Goal: Transaction & Acquisition: Purchase product/service

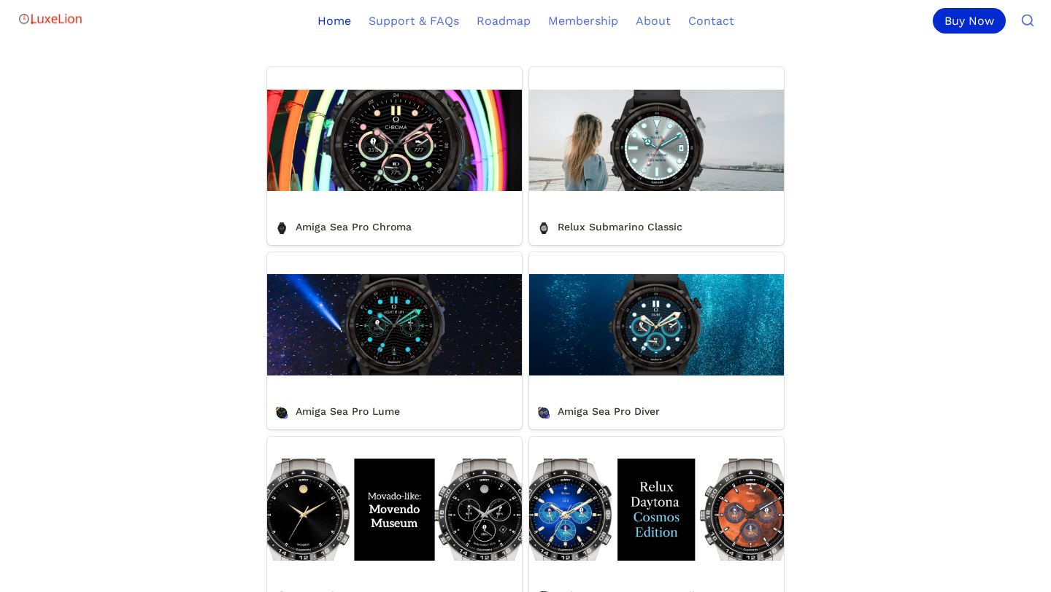
scroll to position [528, 0]
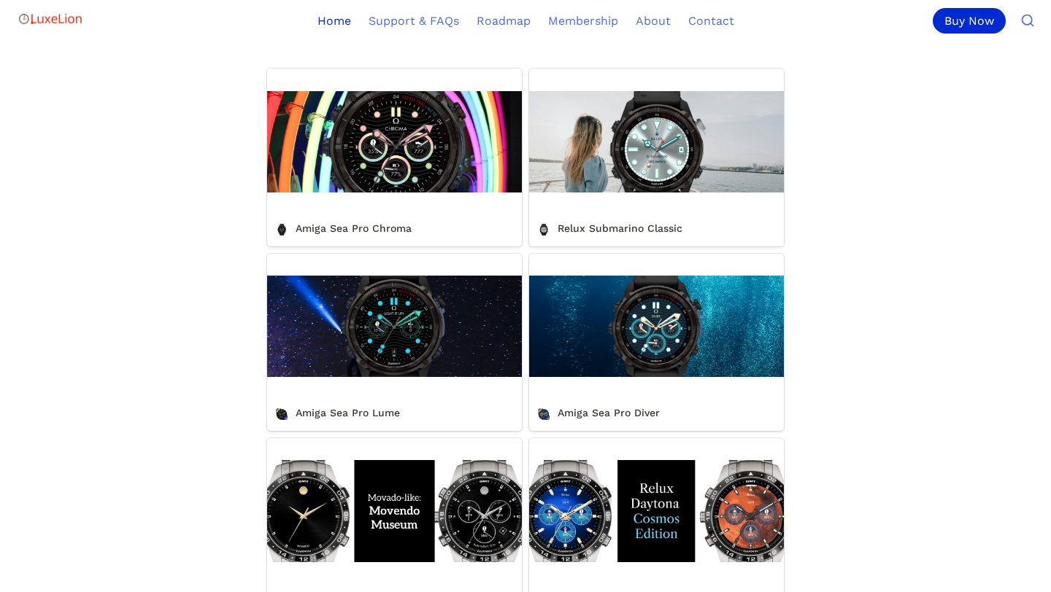
click at [411, 166] on link "Amiga Sea Pro Chroma" at bounding box center [394, 157] width 255 height 177
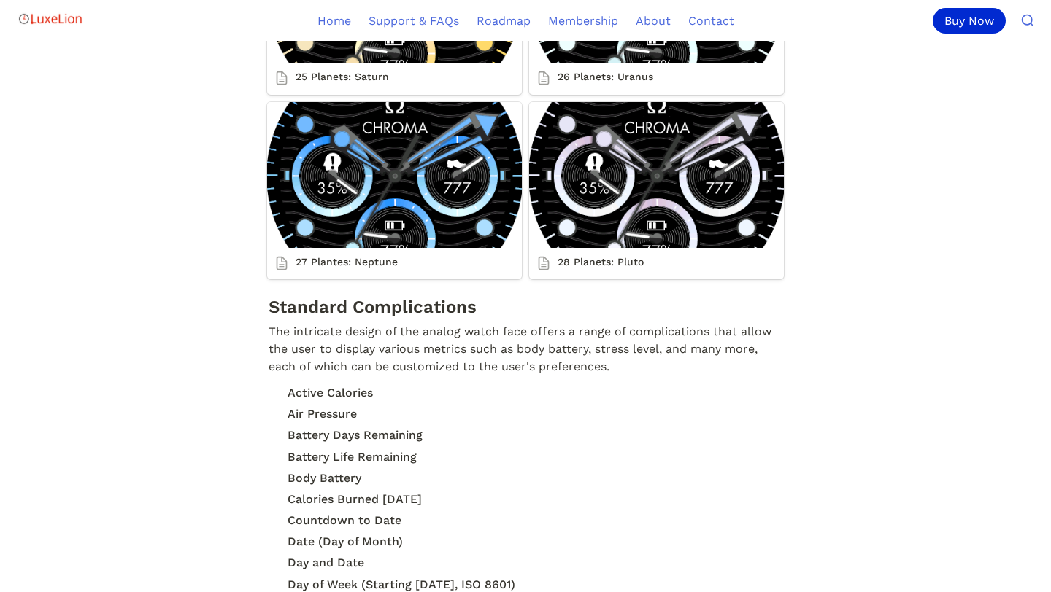
scroll to position [4439, 0]
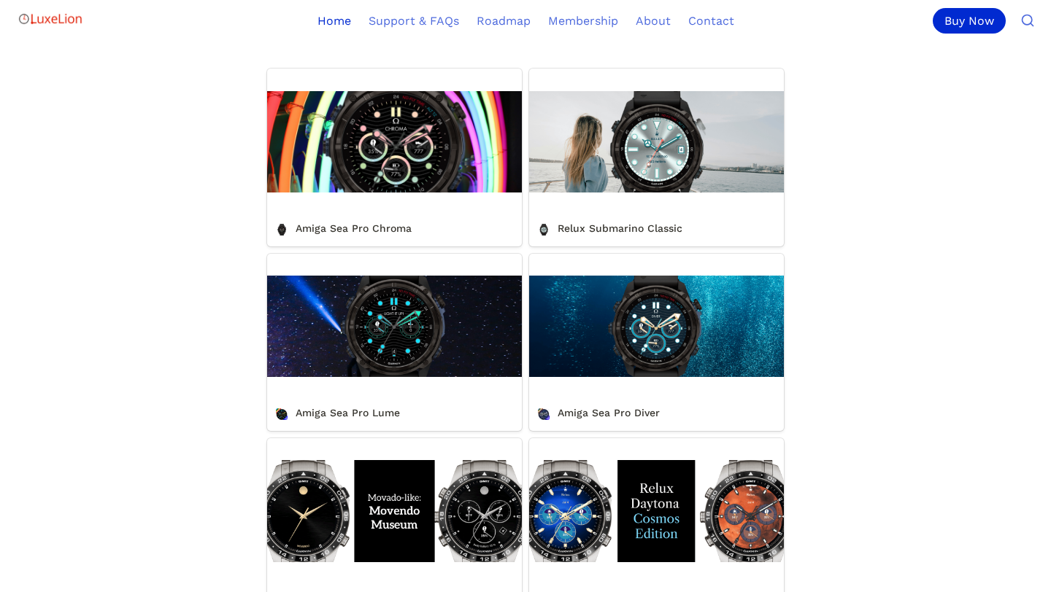
scroll to position [516, 0]
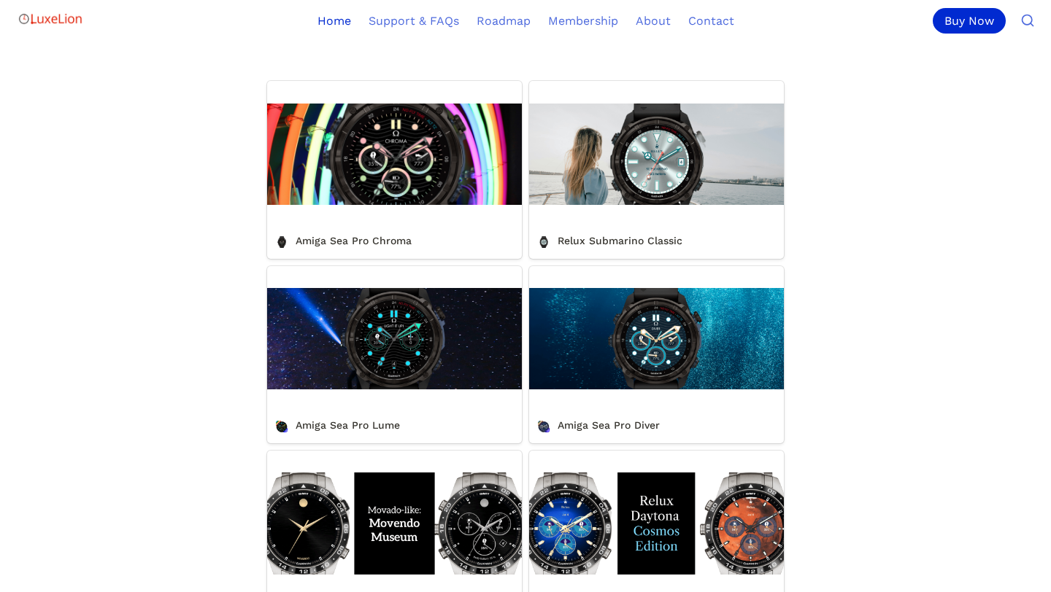
click at [595, 186] on link "Relux Submarino Classic" at bounding box center [656, 169] width 255 height 177
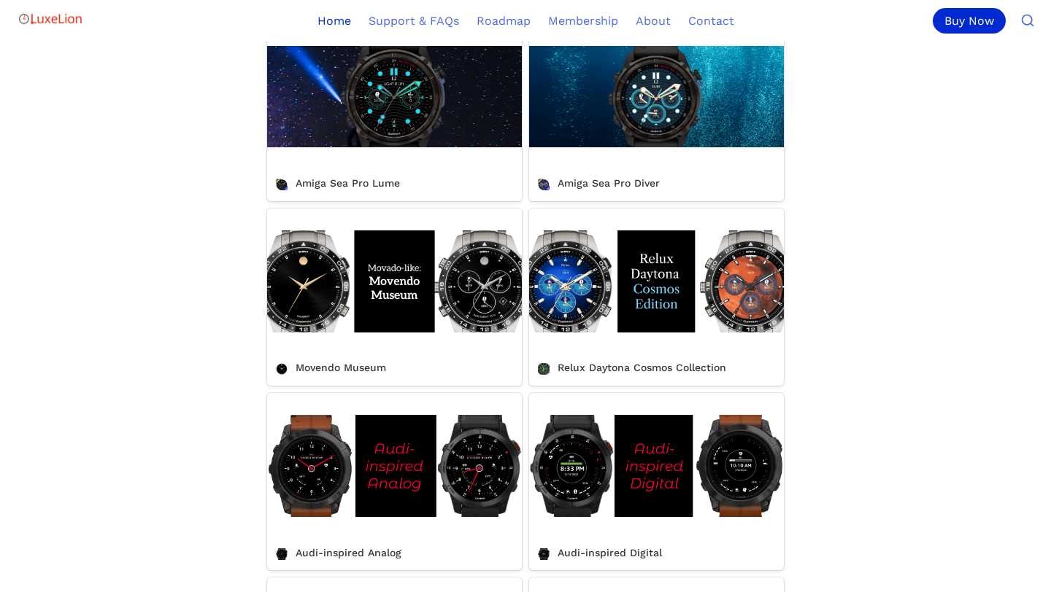
scroll to position [764, 0]
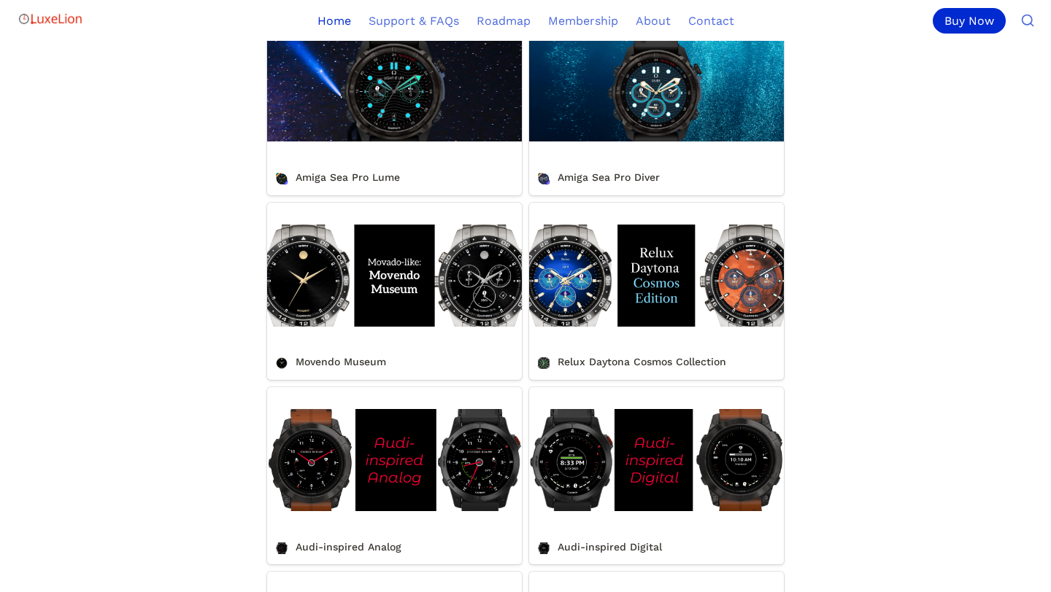
click at [469, 279] on link "Movendo Museum" at bounding box center [394, 291] width 255 height 177
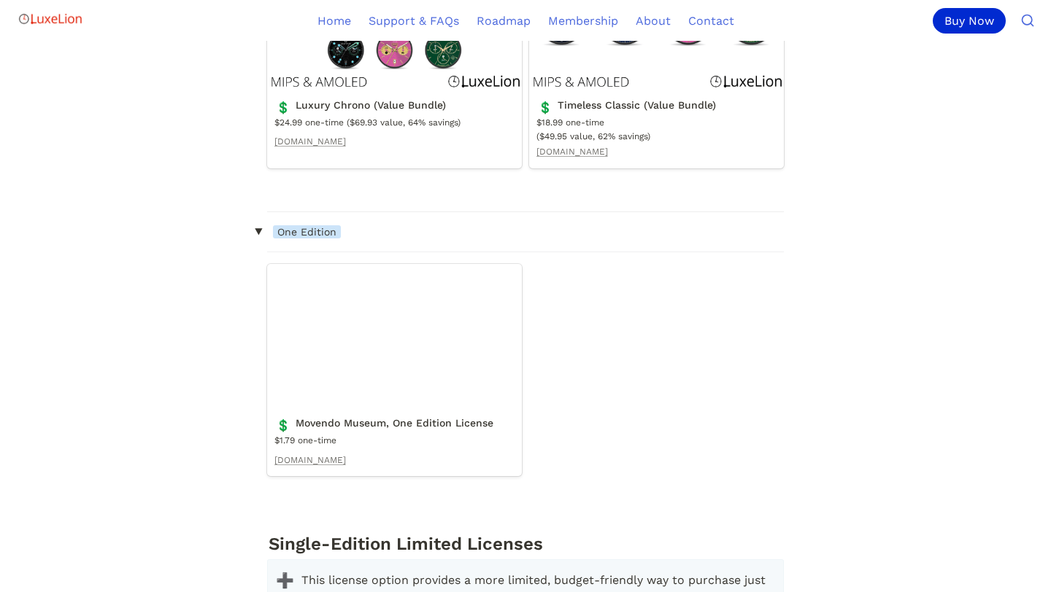
scroll to position [2422, 0]
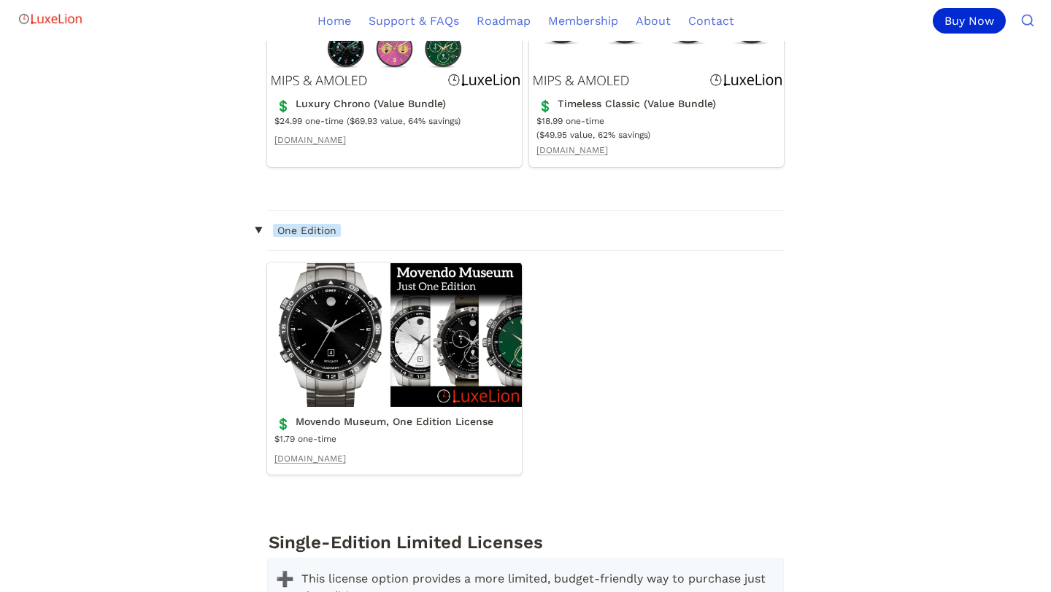
click at [453, 289] on link "Movendo Museum, One Edition License" at bounding box center [394, 369] width 255 height 212
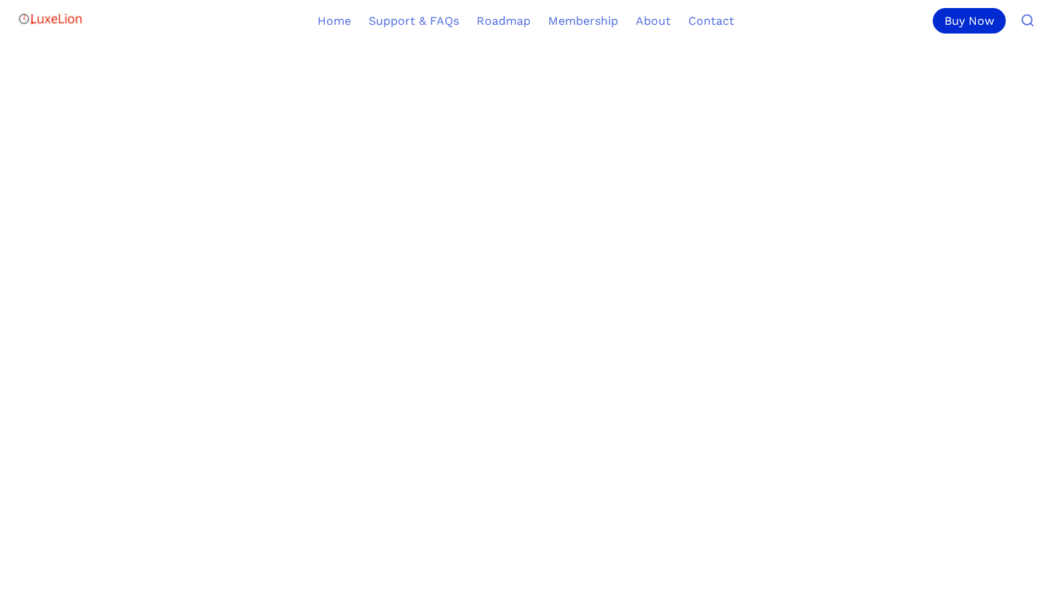
scroll to position [623, 0]
